Goal: Use online tool/utility: Use online tool/utility

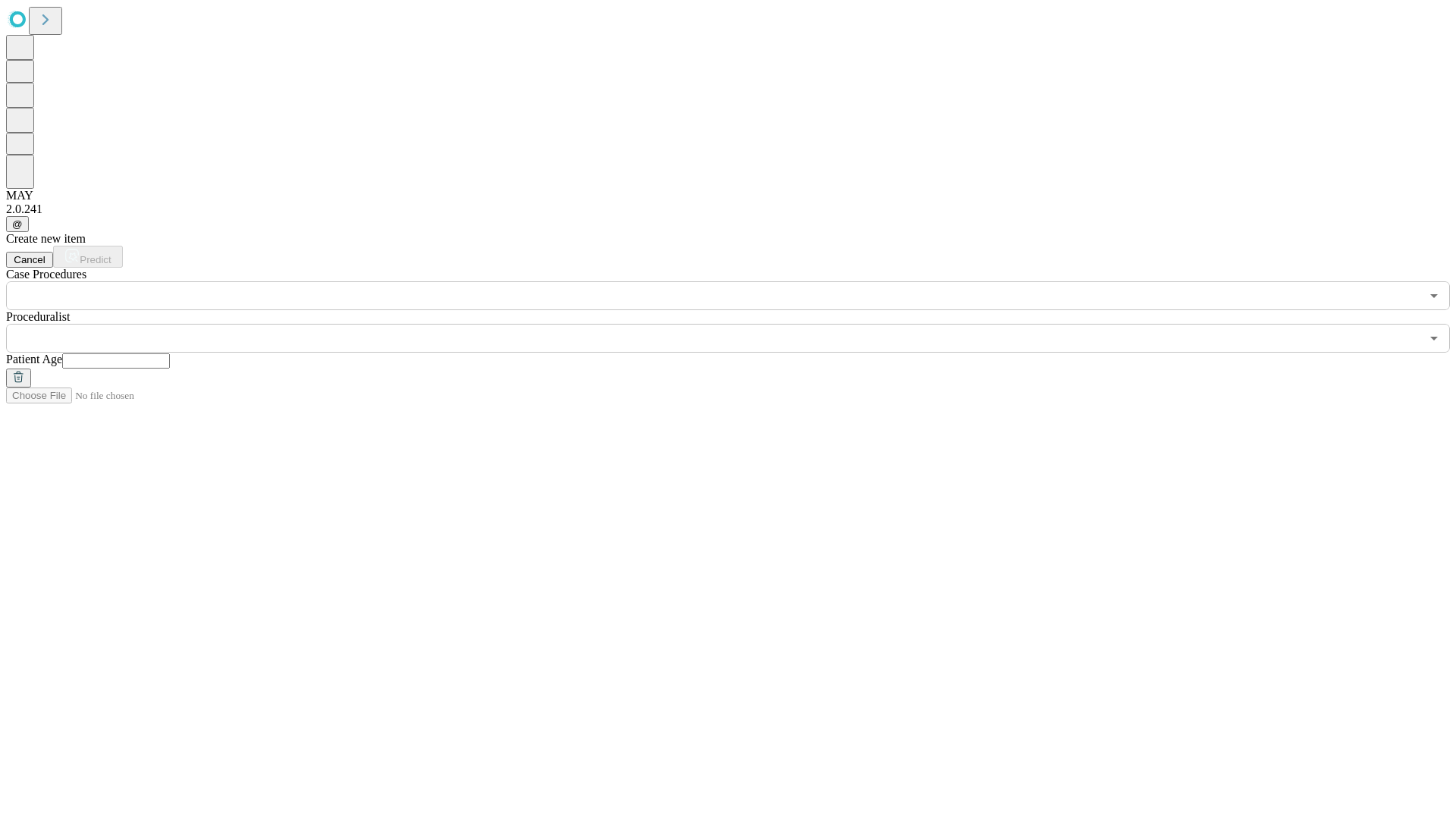
click at [170, 353] on input "text" at bounding box center [116, 360] width 108 height 15
type input "**"
click at [738, 323] on input "text" at bounding box center [713, 337] width 1414 height 29
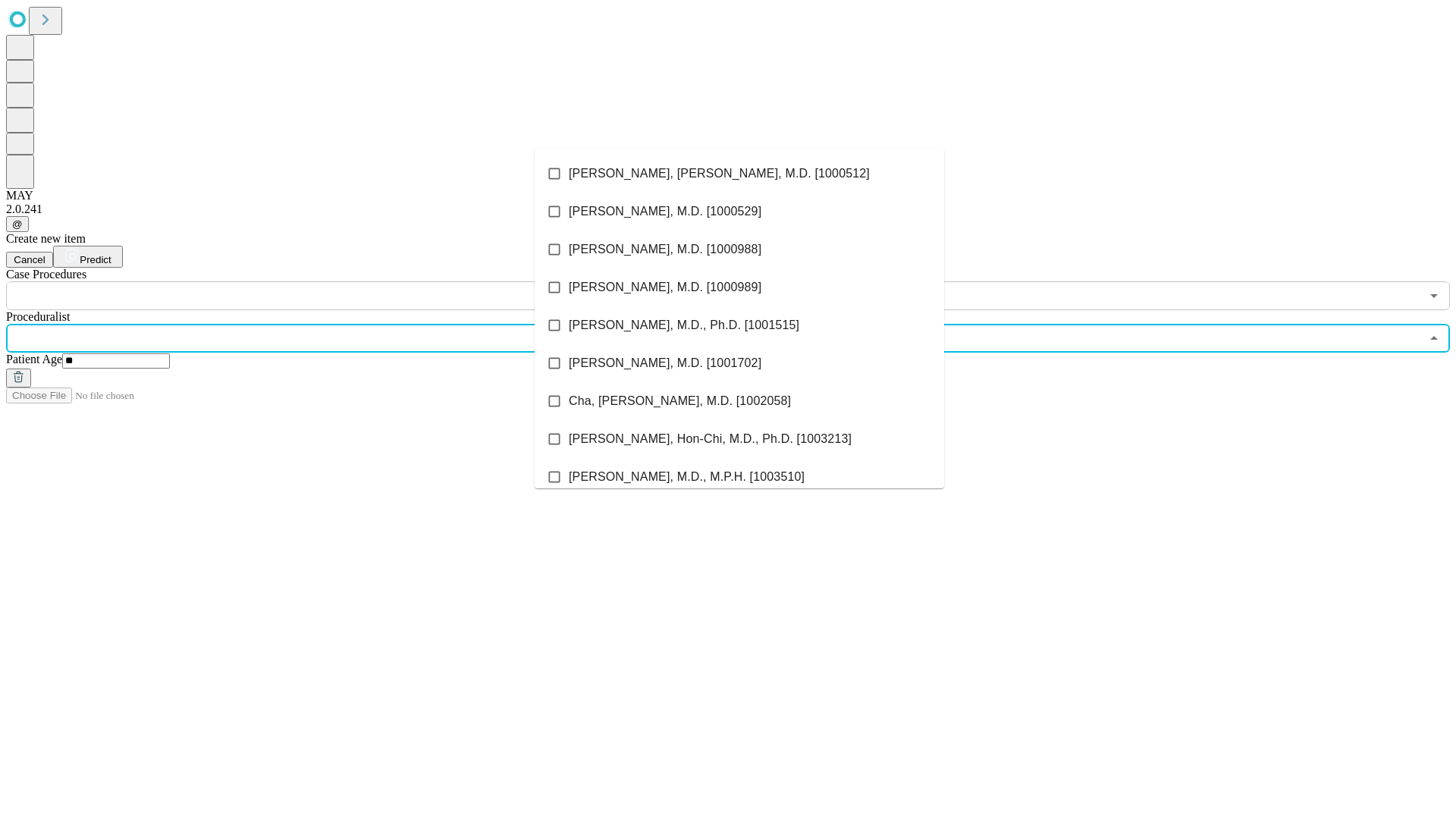
click at [739, 174] on li "[PERSON_NAME], [PERSON_NAME], M.D. [1000512]" at bounding box center [739, 174] width 410 height 38
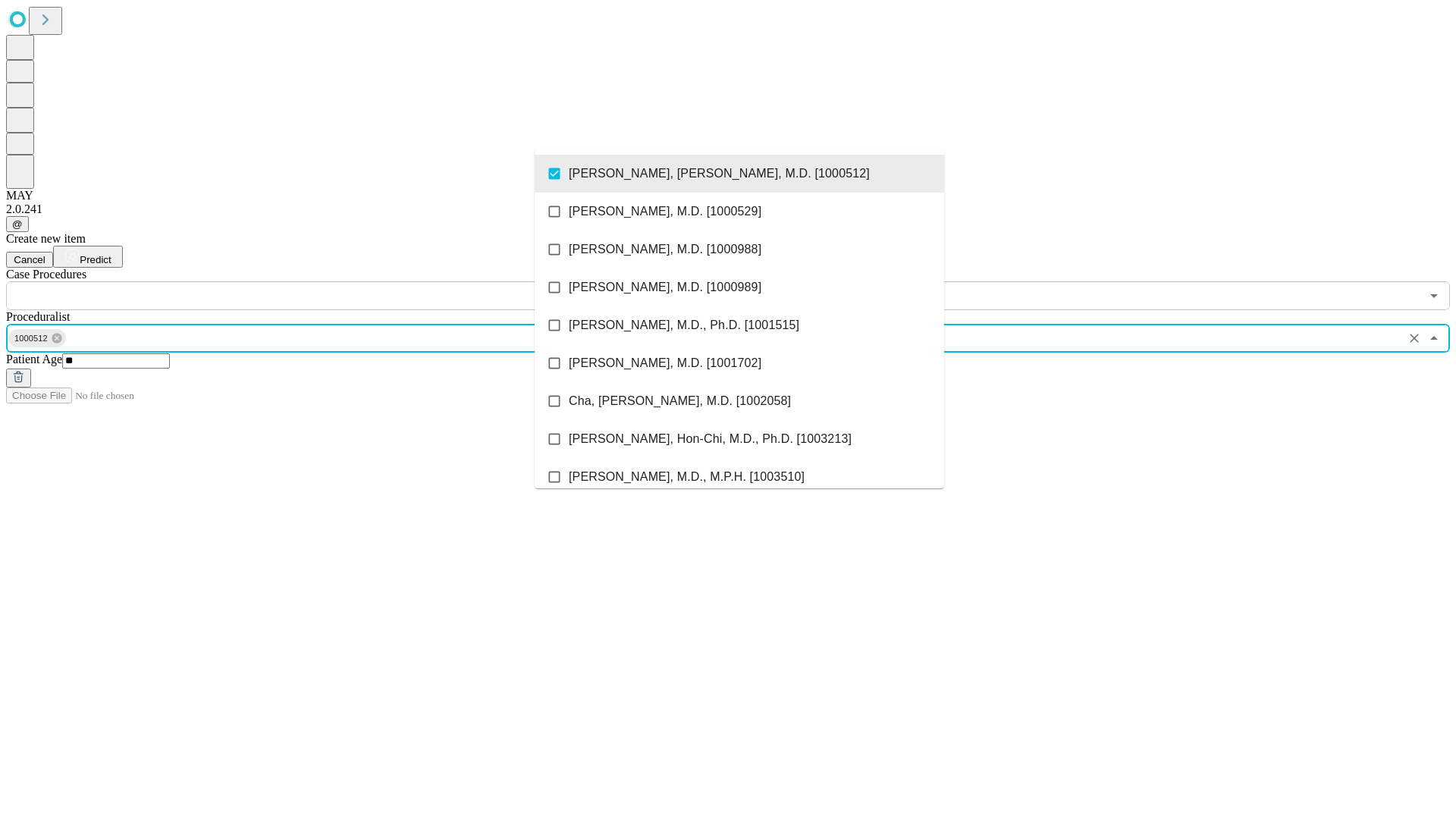
click at [318, 281] on input "text" at bounding box center [713, 295] width 1414 height 29
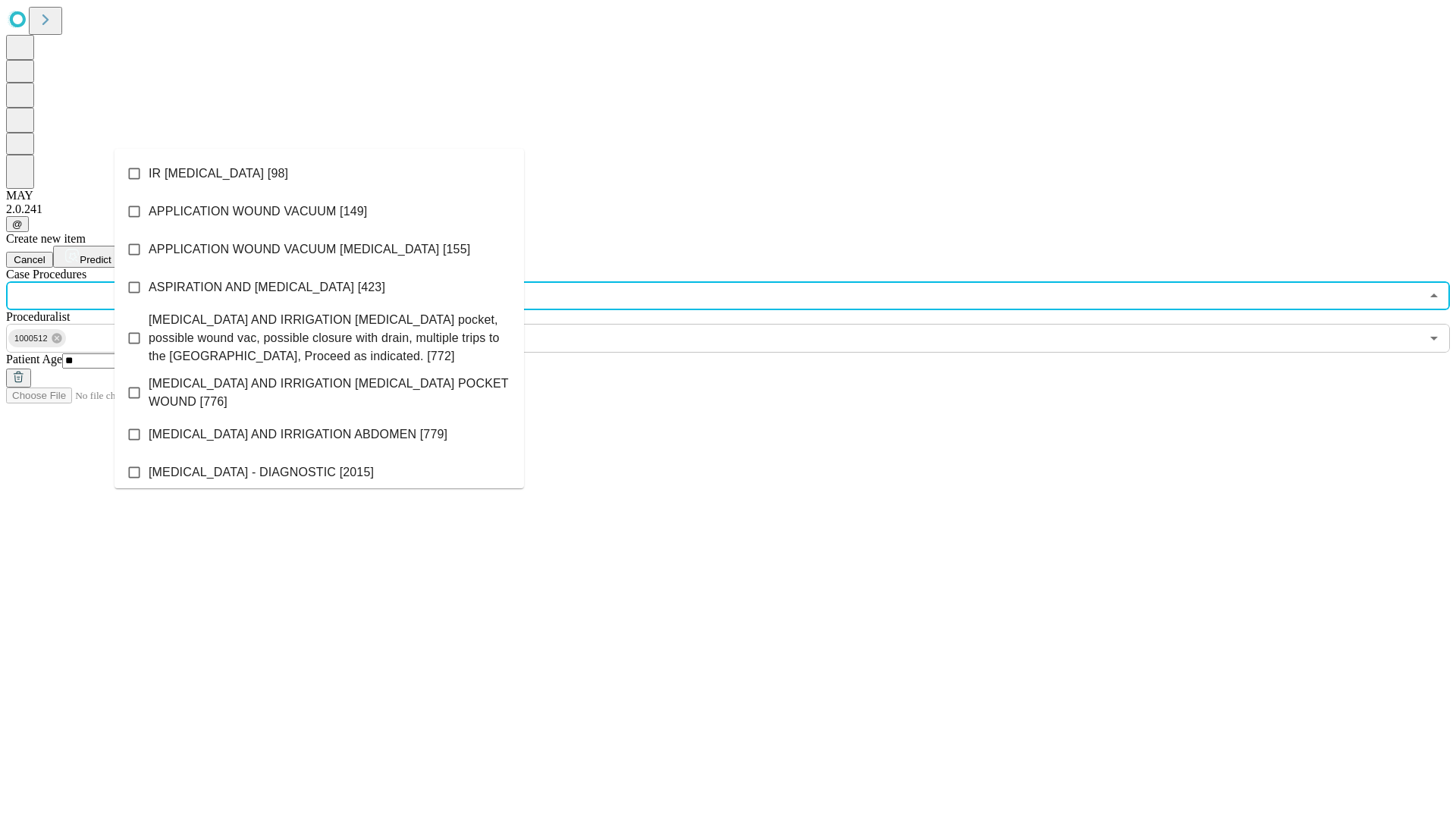
click at [319, 174] on li "IR [MEDICAL_DATA] [98]" at bounding box center [319, 174] width 410 height 38
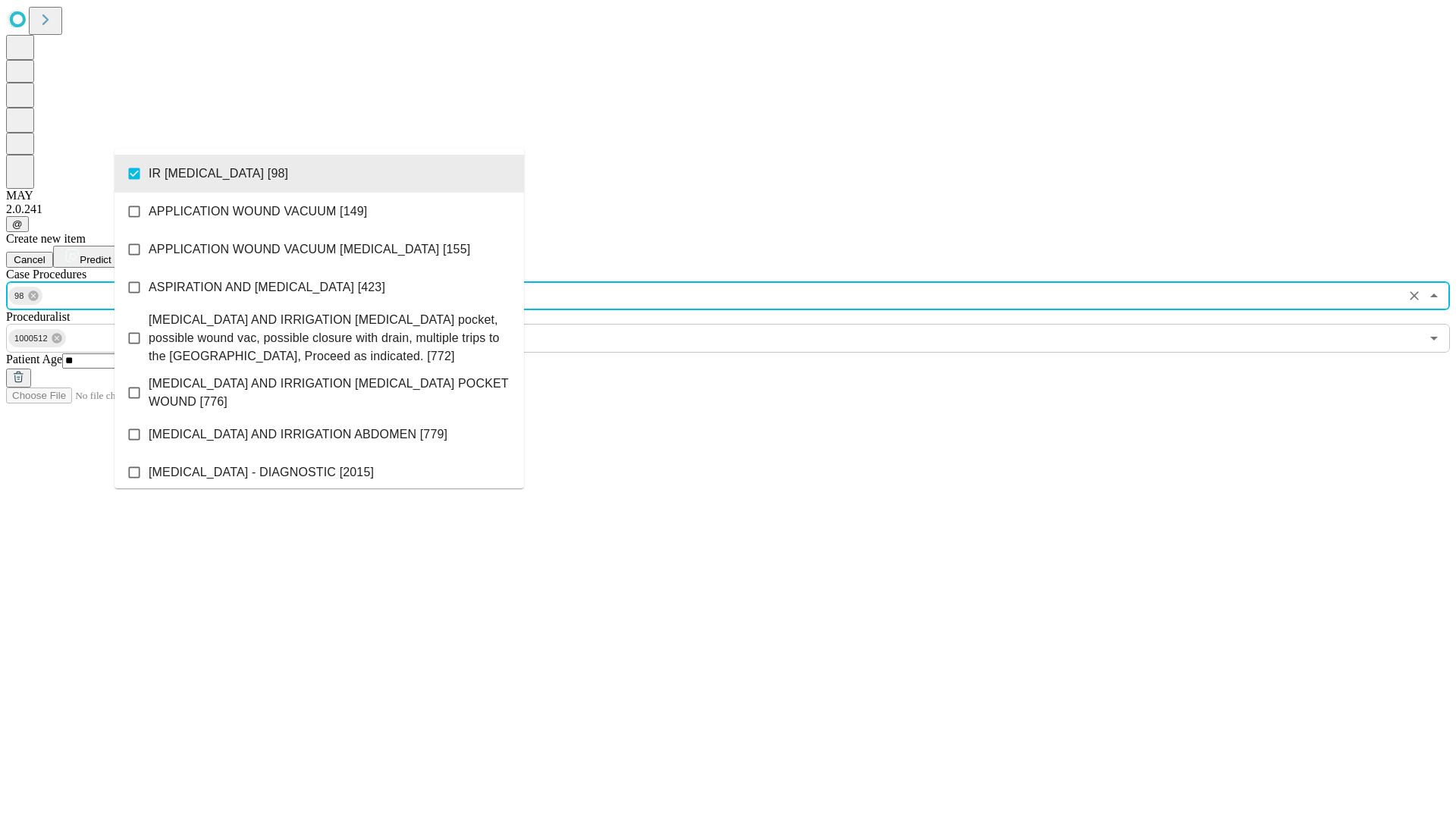
click at [110, 254] on span "Predict" at bounding box center [96, 259] width 31 height 11
